Goal: Find specific page/section: Find specific page/section

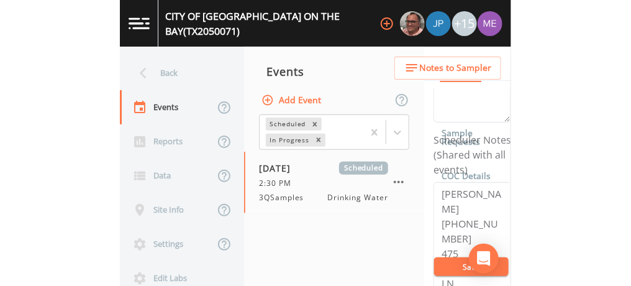
scroll to position [304, 0]
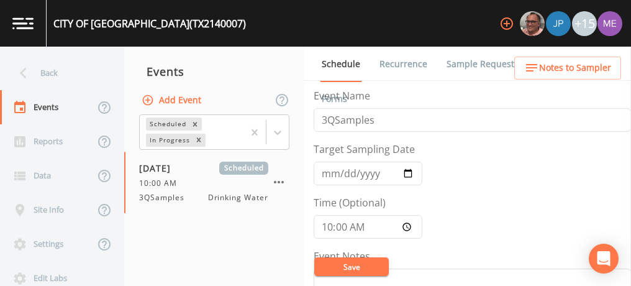
scroll to position [311, 0]
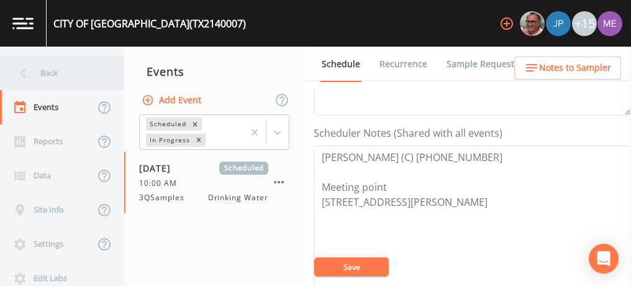
click at [55, 73] on div "Back" at bounding box center [56, 73] width 112 height 34
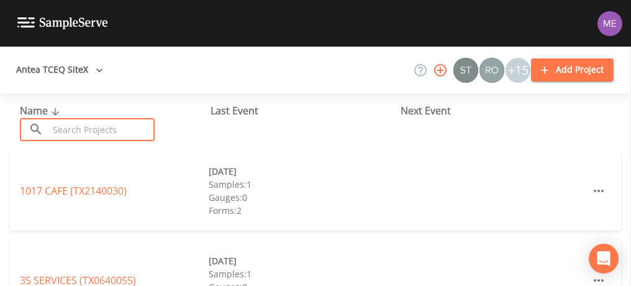
click at [87, 131] on input "text" at bounding box center [101, 129] width 106 height 23
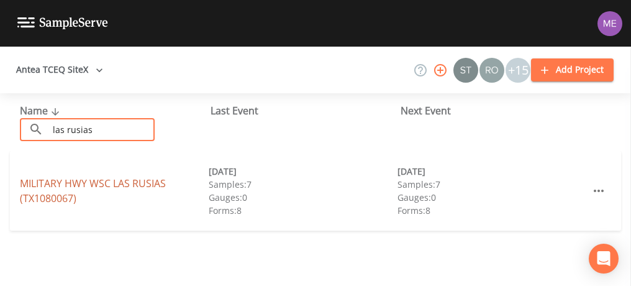
type input "las rusias"
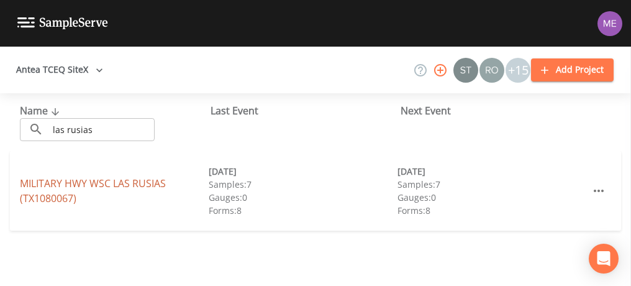
click at [90, 188] on link "MILITARY HWY WSC LAS RUSIAS (TX1080067)" at bounding box center [93, 190] width 146 height 29
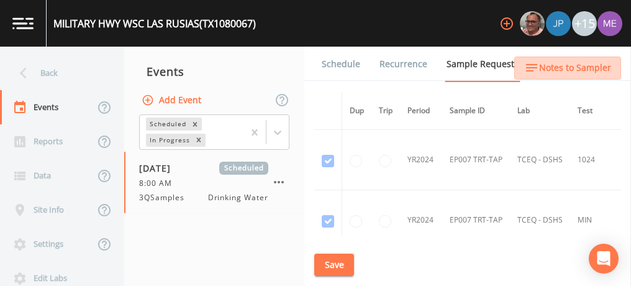
click at [575, 73] on span "Notes to Sampler" at bounding box center [575, 68] width 72 height 16
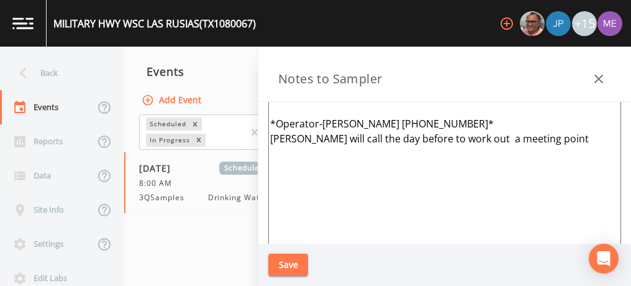
scroll to position [45, 0]
